Goal: Task Accomplishment & Management: Manage account settings

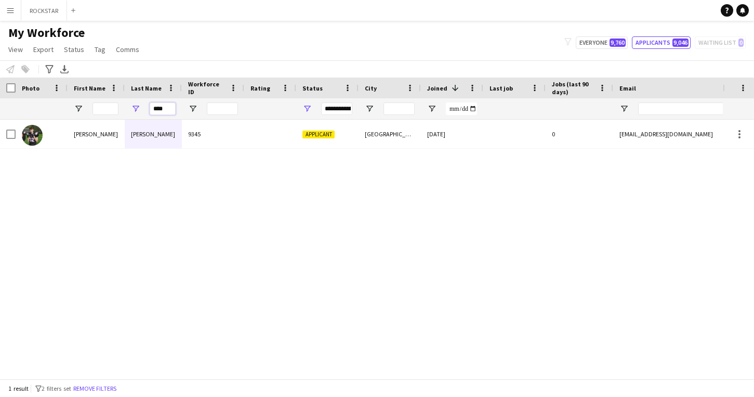
click at [163, 112] on input "****" at bounding box center [163, 108] width 26 height 12
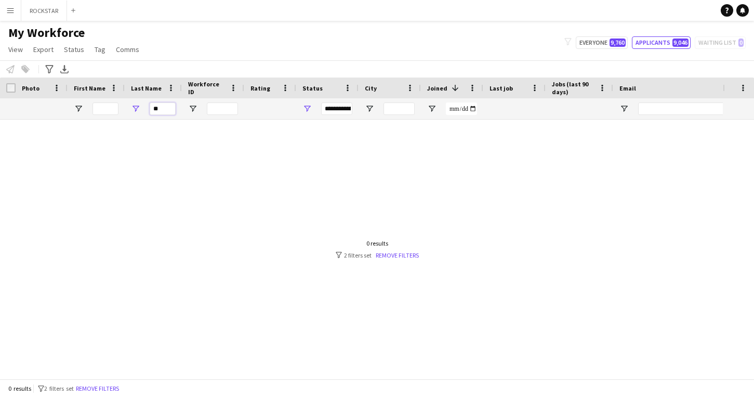
type input "*"
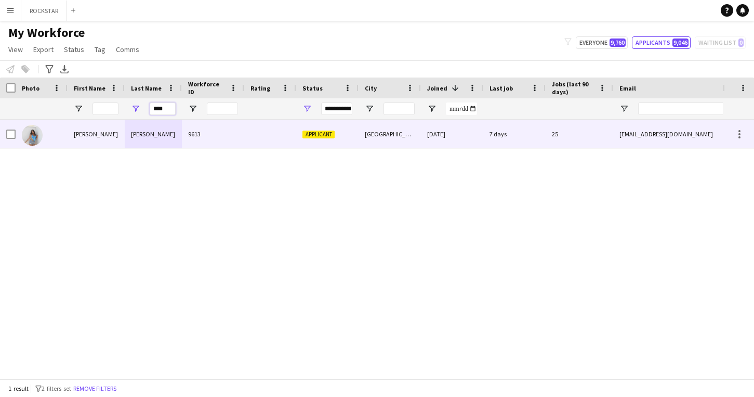
type input "****"
click at [196, 123] on div "9613" at bounding box center [213, 134] width 62 height 29
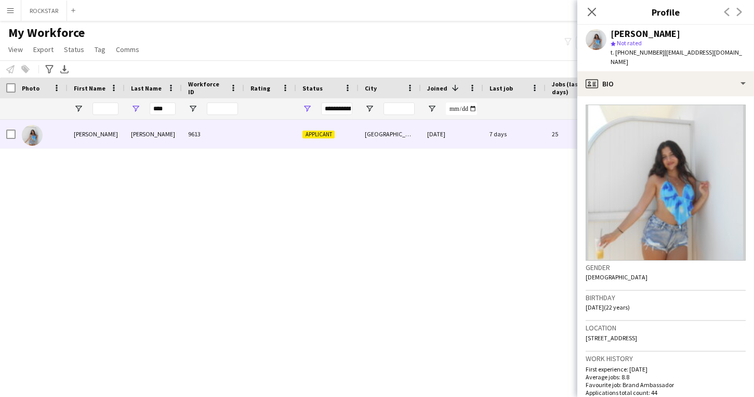
scroll to position [310, 0]
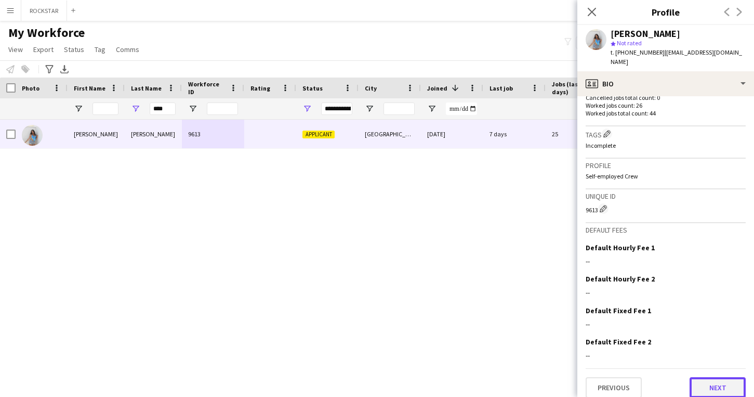
click at [707, 378] on button "Next" at bounding box center [718, 387] width 56 height 21
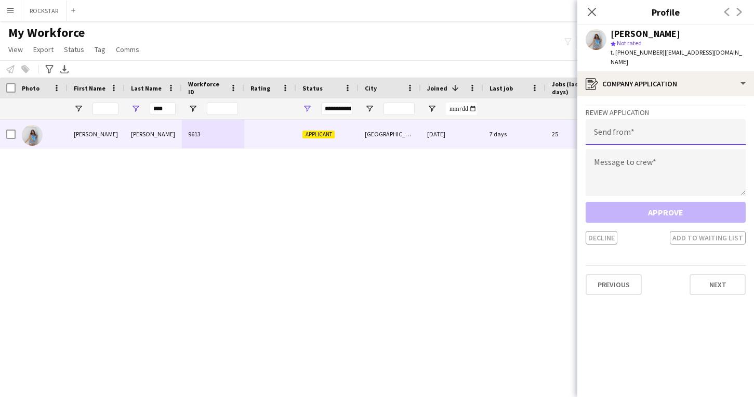
click at [725, 125] on input "email" at bounding box center [666, 132] width 160 height 26
type input "**********"
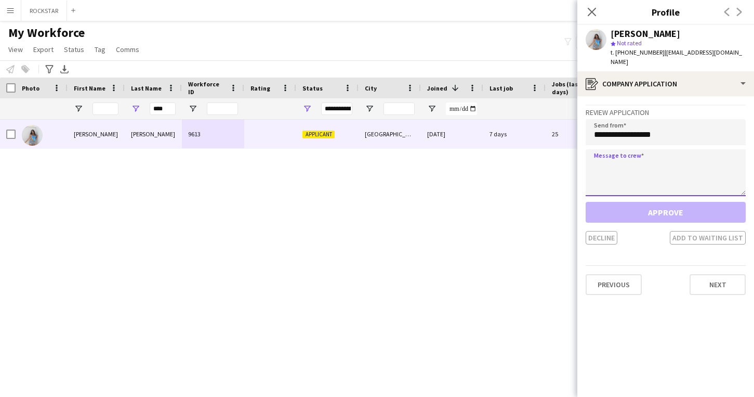
click at [718, 150] on textarea at bounding box center [666, 172] width 160 height 47
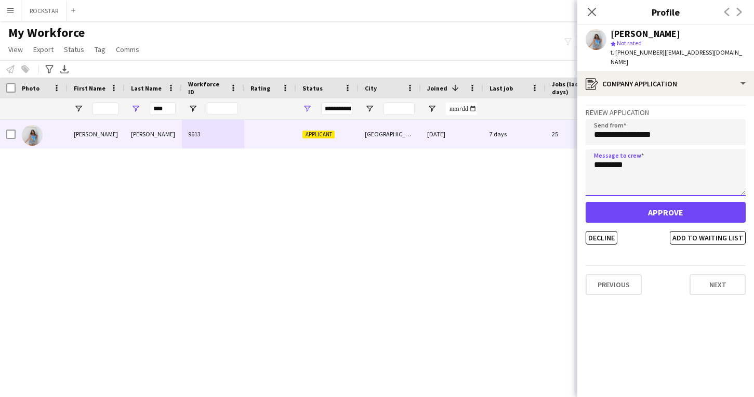
type textarea "*********"
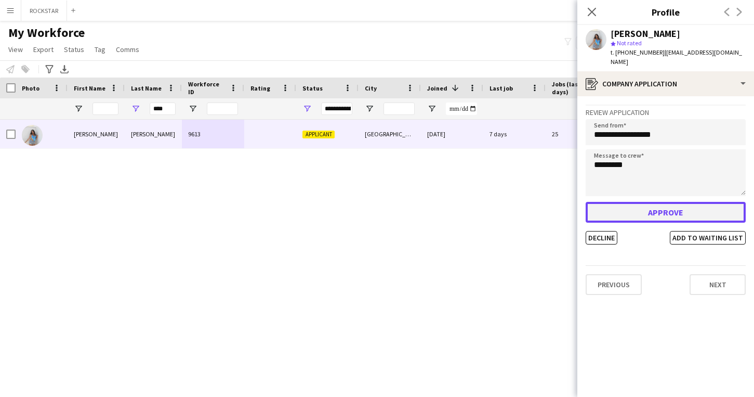
click at [678, 202] on button "Approve" at bounding box center [666, 212] width 160 height 21
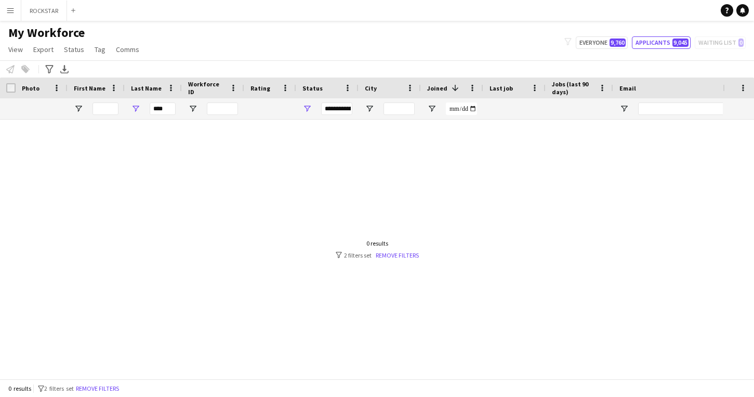
click at [11, 8] on app-icon "Menu" at bounding box center [10, 10] width 8 height 8
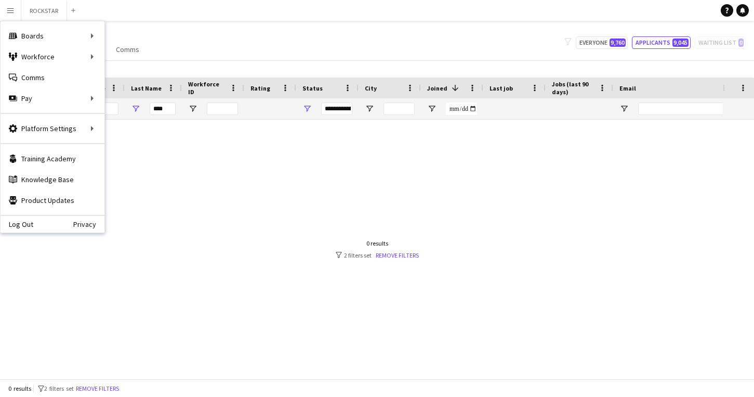
click at [11, 8] on app-icon "Menu" at bounding box center [10, 10] width 8 height 8
click at [119, 99] on link "Approvals" at bounding box center [157, 98] width 104 height 21
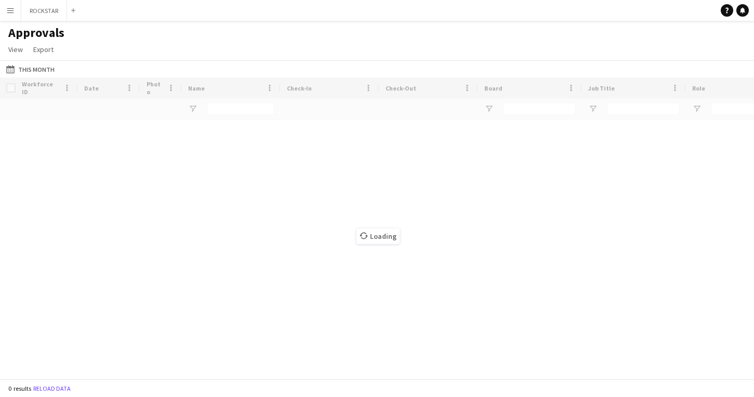
type input "****"
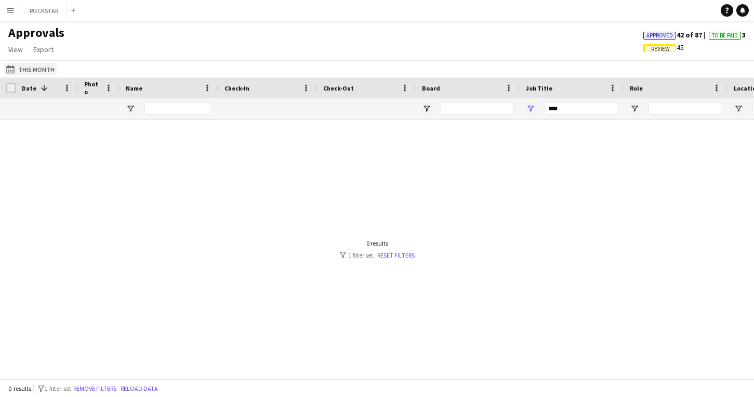
click at [40, 72] on button "This Month This Month" at bounding box center [30, 69] width 53 height 12
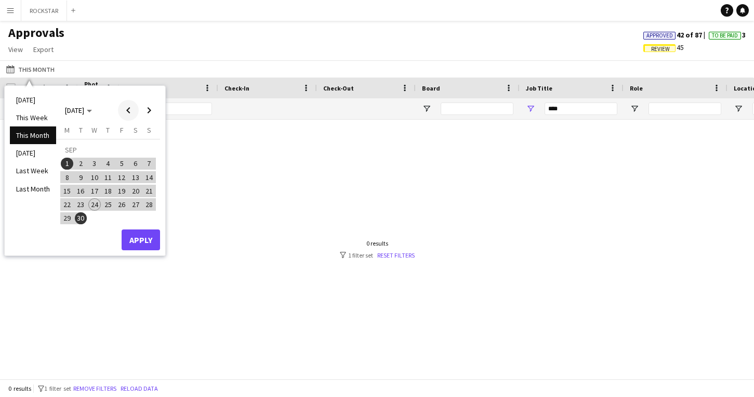
click at [128, 104] on span "Previous month" at bounding box center [128, 110] width 21 height 21
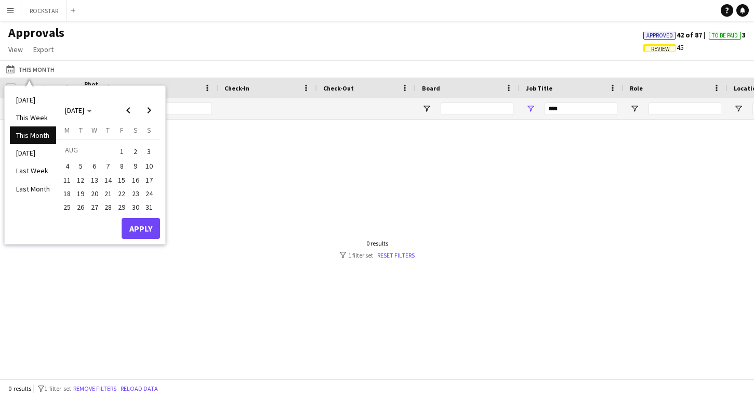
click at [115, 151] on span "1" at bounding box center [121, 151] width 12 height 15
click at [150, 211] on span "31" at bounding box center [149, 207] width 12 height 12
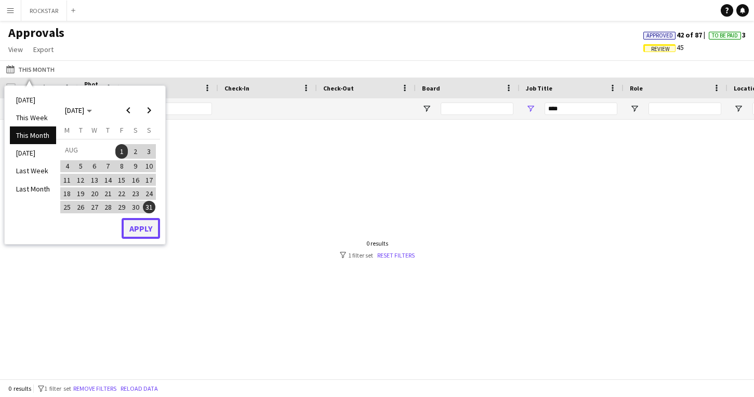
click at [150, 228] on button "Apply" at bounding box center [141, 228] width 38 height 21
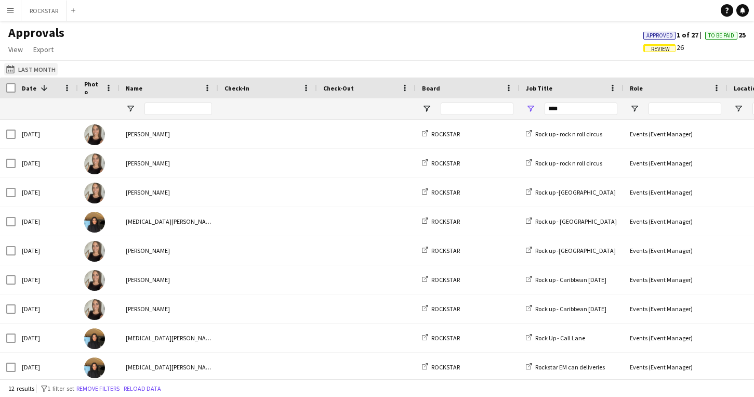
click at [49, 71] on button "This Month Last Month" at bounding box center [31, 69] width 54 height 12
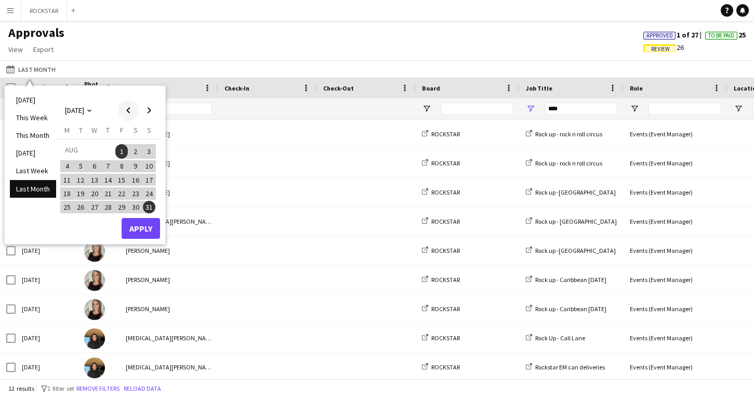
click at [128, 113] on span "Previous month" at bounding box center [128, 110] width 21 height 21
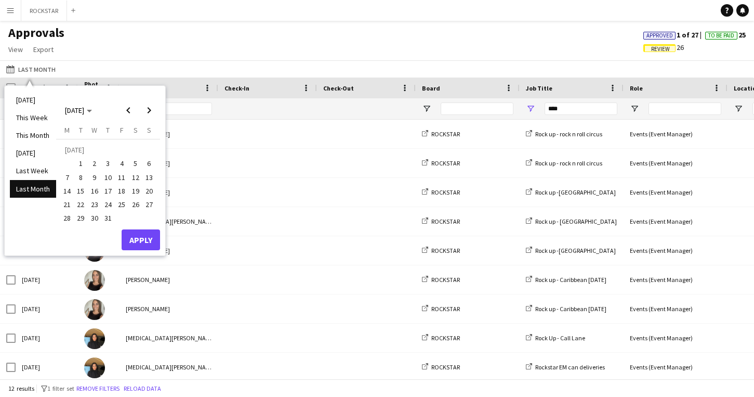
click at [79, 164] on span "1" at bounding box center [81, 164] width 12 height 12
click at [109, 211] on button "31" at bounding box center [108, 218] width 14 height 14
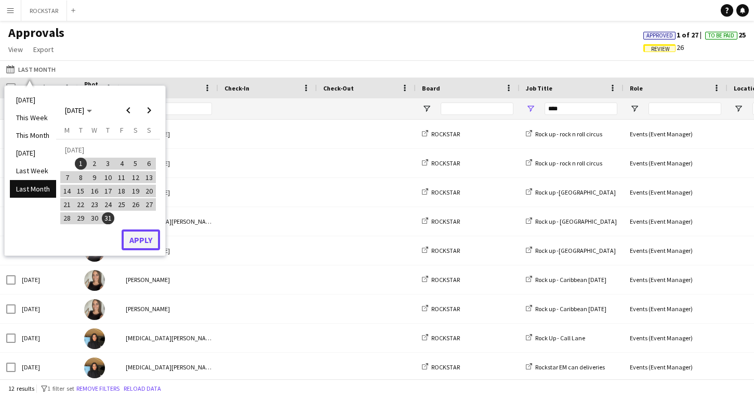
click at [154, 242] on button "Apply" at bounding box center [141, 239] width 38 height 21
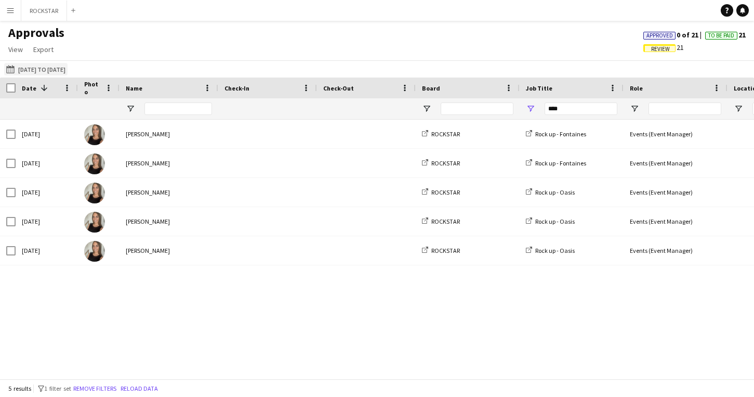
click at [68, 69] on button "This Month [DATE] to [DATE]" at bounding box center [35, 69] width 63 height 12
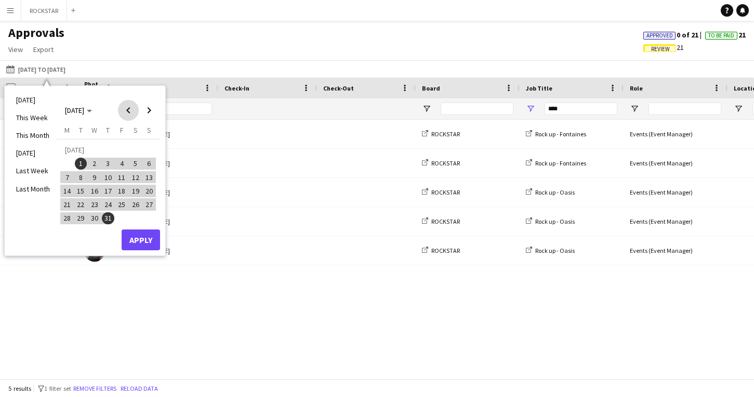
click at [129, 107] on span "Previous month" at bounding box center [128, 110] width 21 height 21
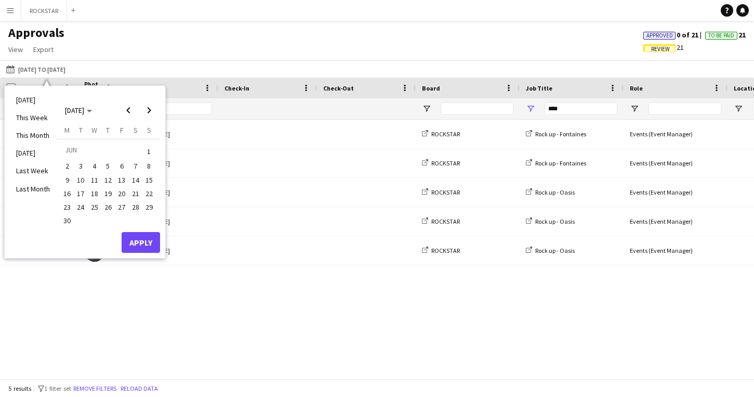
click at [150, 147] on span "1" at bounding box center [149, 151] width 12 height 15
click at [70, 223] on span "30" at bounding box center [67, 221] width 12 height 12
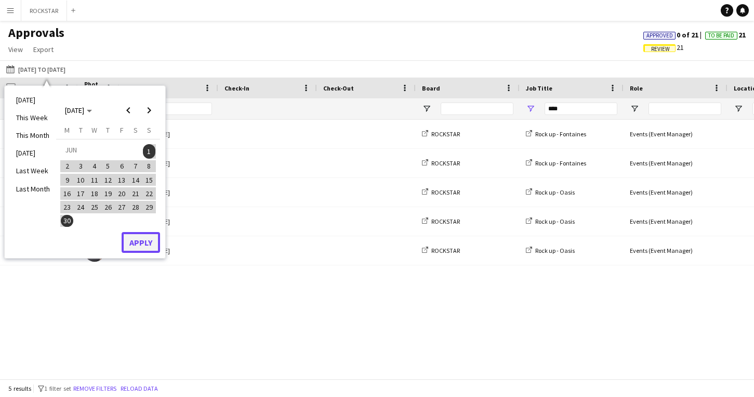
click at [151, 236] on button "Apply" at bounding box center [141, 242] width 38 height 21
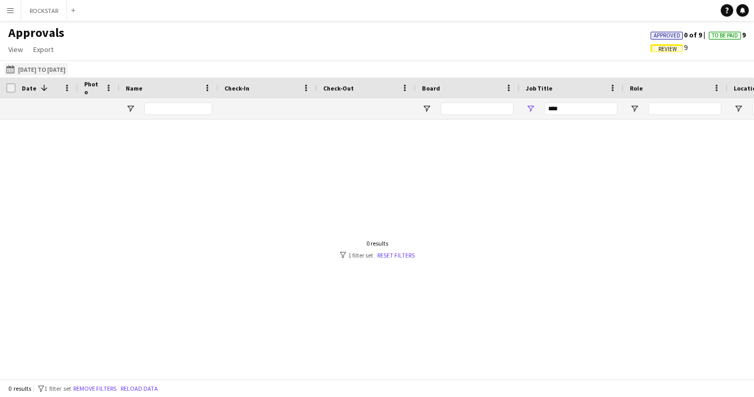
click at [68, 72] on button "This Month [DATE] to [DATE]" at bounding box center [35, 69] width 63 height 12
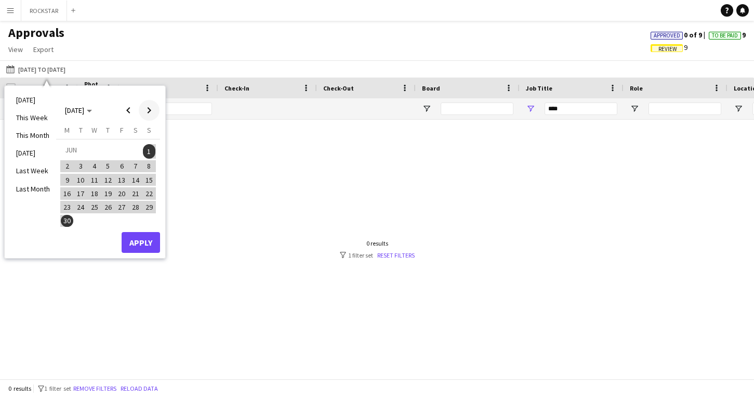
click at [144, 105] on span "Next month" at bounding box center [149, 110] width 21 height 21
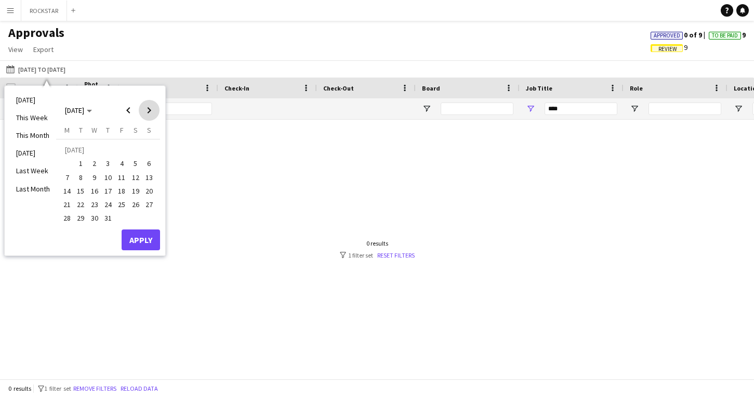
click at [144, 105] on span "Next month" at bounding box center [149, 110] width 21 height 21
click at [64, 167] on span "1" at bounding box center [67, 164] width 12 height 12
click at [84, 217] on span "30" at bounding box center [81, 218] width 12 height 12
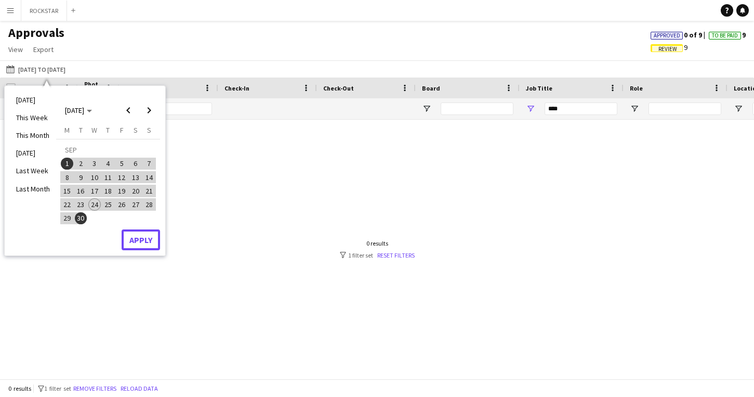
click at [140, 244] on button "Apply" at bounding box center [141, 239] width 38 height 21
